Goal: Navigation & Orientation: Understand site structure

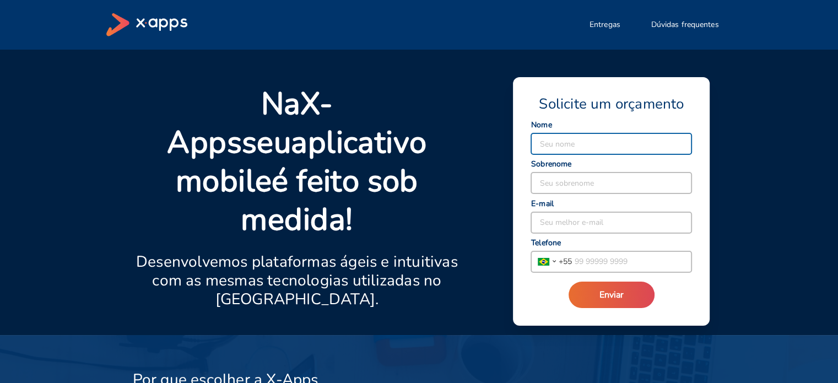
click at [151, 21] on icon at bounding box center [146, 24] width 81 height 23
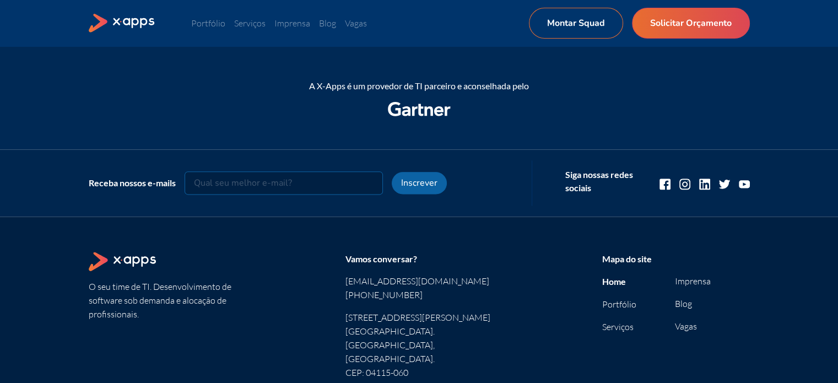
scroll to position [1480, 0]
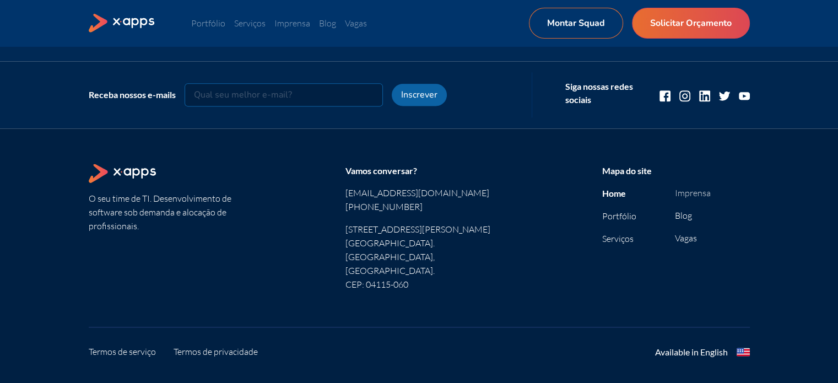
click at [684, 191] on link "Imprensa" at bounding box center [693, 192] width 36 height 11
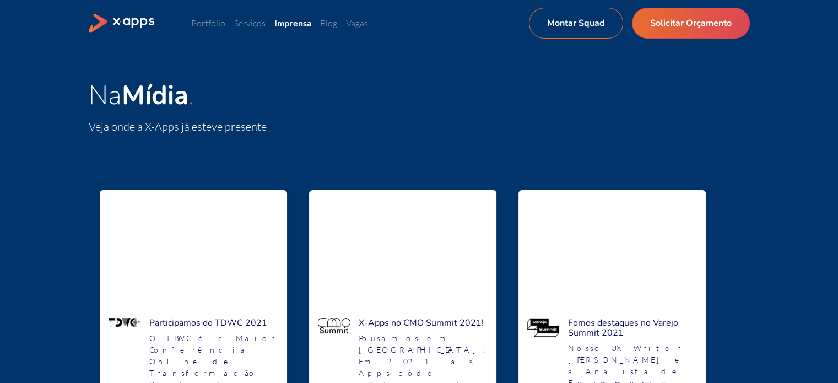
click at [130, 20] on icon at bounding box center [122, 23] width 67 height 19
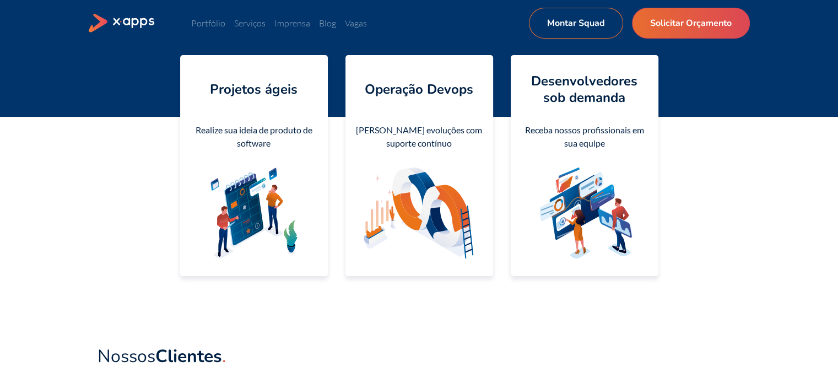
scroll to position [220, 0]
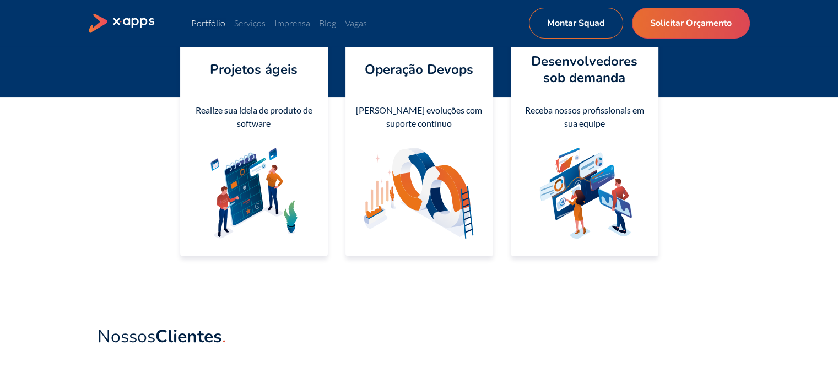
click at [200, 21] on link "Portfólio" at bounding box center [208, 23] width 34 height 11
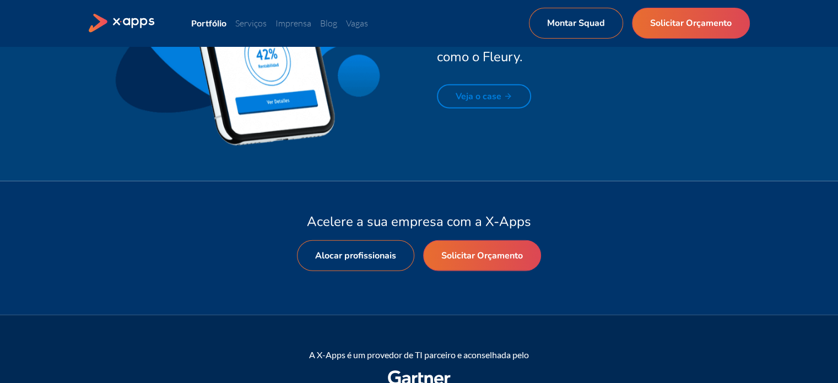
scroll to position [2857, 0]
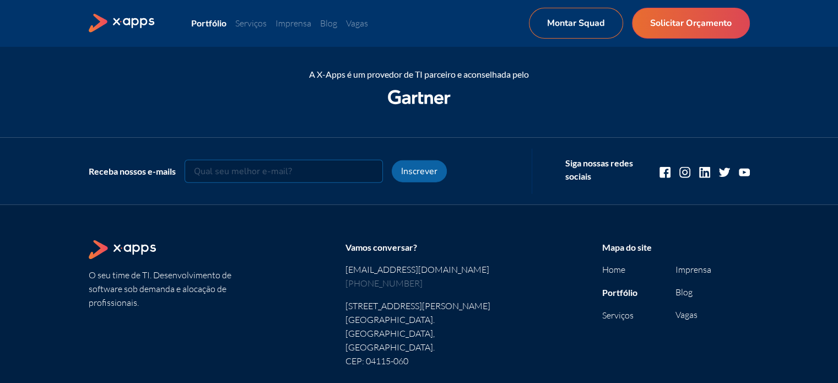
click at [395, 284] on link "[PHONE_NUMBER]" at bounding box center [419, 283] width 148 height 14
click at [128, 27] on icon at bounding box center [122, 23] width 67 height 19
